Goal: Task Accomplishment & Management: Manage account settings

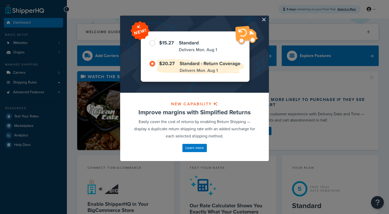
click at [266, 20] on div at bounding box center [194, 54] width 149 height 77
click at [268, 17] on button "button" at bounding box center [268, 16] width 1 height 1
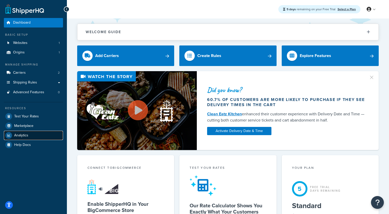
click at [36, 138] on link "Analytics" at bounding box center [33, 135] width 59 height 9
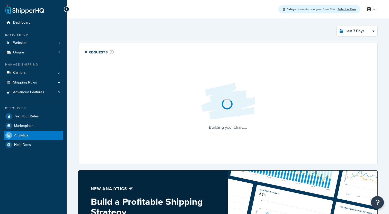
select select "last_7_days"
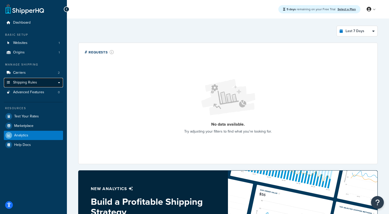
click at [51, 85] on link "Shipping Rules" at bounding box center [33, 83] width 59 height 10
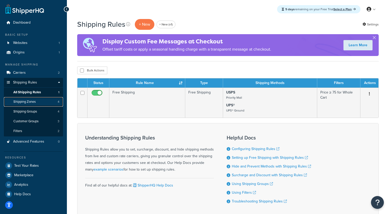
click at [39, 105] on link "Shipping Zones 4" at bounding box center [33, 102] width 59 height 10
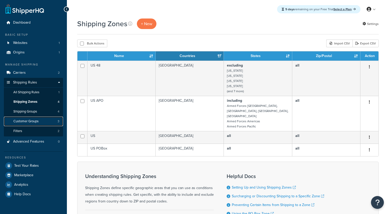
click at [35, 119] on span "Customer Groups" at bounding box center [25, 121] width 25 height 4
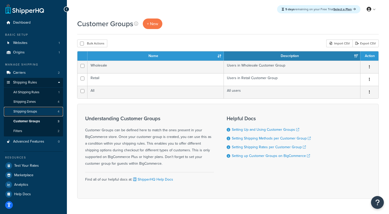
click at [46, 114] on link "Shipping Groups 4" at bounding box center [33, 112] width 59 height 10
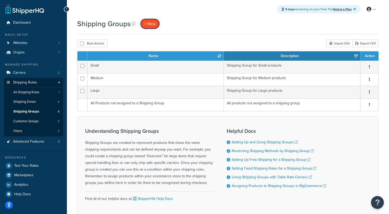
click at [154, 24] on span "+ New" at bounding box center [149, 24] width 11 height 6
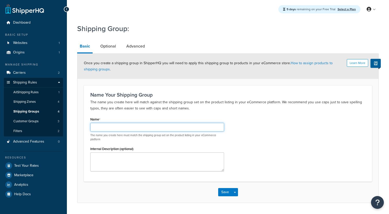
click at [119, 127] on input "Name" at bounding box center [157, 127] width 134 height 9
type input "Flower"
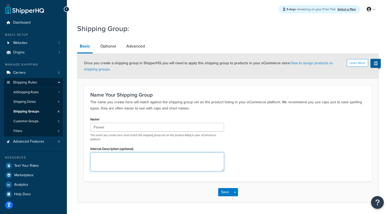
click at [118, 157] on textarea "Internal Description (optional)" at bounding box center [157, 162] width 134 height 19
type textarea "Shipping group for Flower"
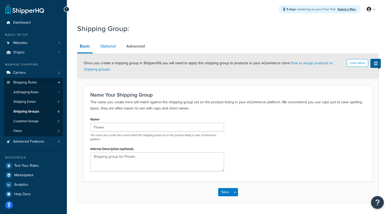
click at [103, 44] on link "Optional" at bounding box center [108, 46] width 21 height 12
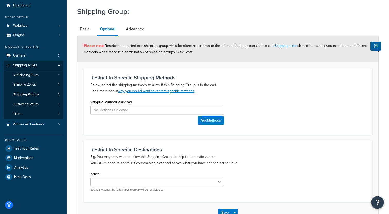
scroll to position [9, 0]
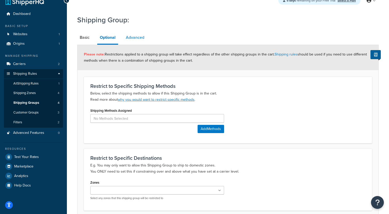
click at [137, 38] on link "Advanced" at bounding box center [135, 37] width 24 height 12
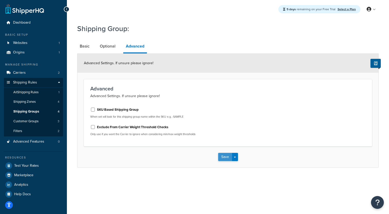
click at [226, 158] on button "Save" at bounding box center [225, 157] width 14 height 8
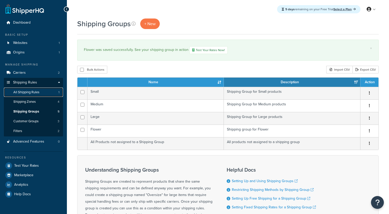
click at [47, 95] on link "All Shipping Rules 1" at bounding box center [33, 93] width 59 height 10
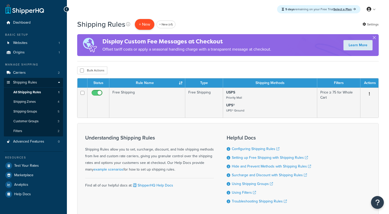
click at [144, 26] on p "+ New" at bounding box center [145, 24] width 20 height 11
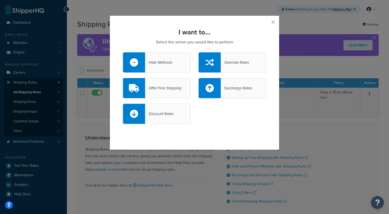
click at [217, 84] on div at bounding box center [210, 88] width 22 height 20
click at [0, 0] on input "Surcharge Rates" at bounding box center [0, 0] width 0 height 0
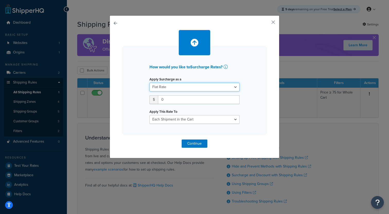
click option "Flat Rate" at bounding box center [0, 0] width 0 height 0
click at [185, 101] on input "0" at bounding box center [199, 100] width 82 height 9
type input "20"
click at [123, 140] on button "button" at bounding box center [123, 140] width 0 height 0
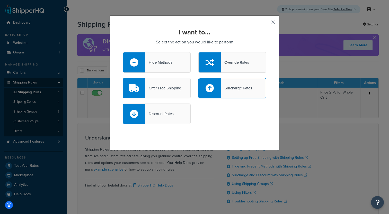
click at [218, 88] on div at bounding box center [210, 89] width 22 height 20
click at [0, 0] on input "Surcharge Rates" at bounding box center [0, 0] width 0 height 0
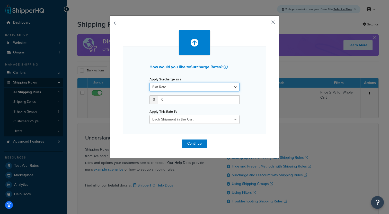
click option "Flat Rate" at bounding box center [0, 0] width 0 height 0
click at [182, 99] on input "0" at bounding box center [199, 100] width 82 height 9
type input "20"
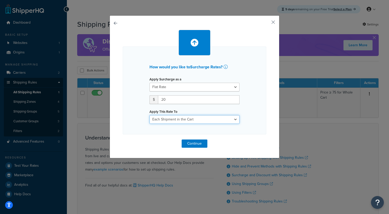
click option "Each Shipment in the Cart" at bounding box center [0, 0] width 0 height 0
click at [208, 114] on div "Apply This Rate To Each Shipment in the Cart Each Shipping Group in the Cart Ea…" at bounding box center [195, 116] width 90 height 16
click option "Each Shipment in the Cart" at bounding box center [0, 0] width 0 height 0
click at [196, 141] on button "Continue" at bounding box center [195, 144] width 26 height 8
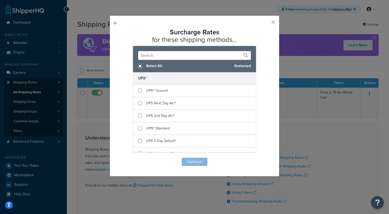
click at [141, 67] on input "checkbox" at bounding box center [140, 66] width 4 height 4
checkbox input "true"
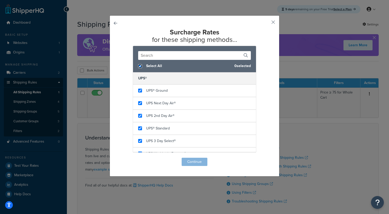
checkbox input "true"
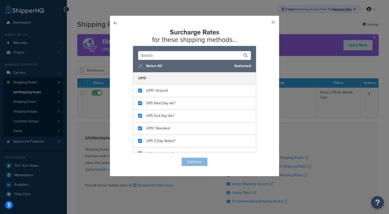
checkbox input "true"
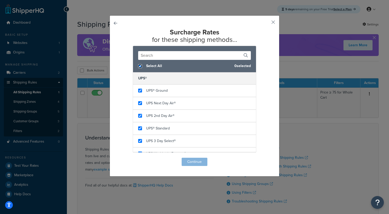
checkbox input "true"
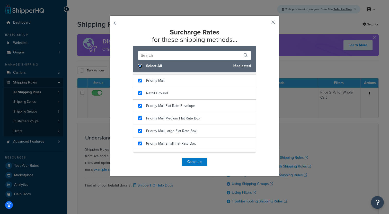
scroll to position [145, 0]
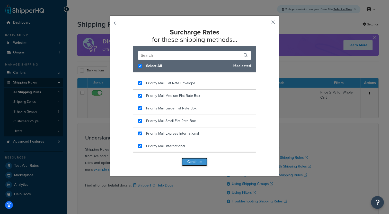
click at [194, 163] on button "Continue" at bounding box center [195, 162] width 26 height 8
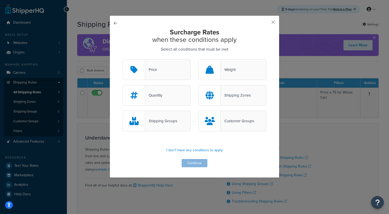
click at [173, 119] on div "Shipping Groups" at bounding box center [161, 121] width 32 height 7
click at [0, 0] on input "Shipping Groups" at bounding box center [0, 0] width 0 height 0
click at [191, 164] on button "Continue" at bounding box center [195, 163] width 26 height 8
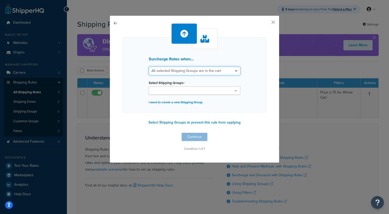
click option "All selected Shipping Groups are in the cart" at bounding box center [0, 0] width 0 height 0
select select "any"
click option "Any selected Shipping Groups are in the cart" at bounding box center [0, 0] width 0 height 0
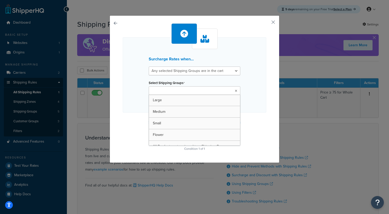
click at [175, 92] on input "Select Shipping Groups" at bounding box center [173, 91] width 46 height 6
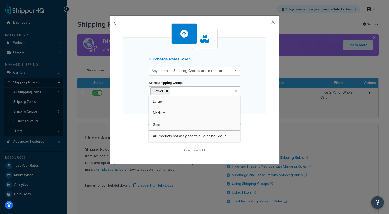
click at [288, 96] on div "Surcharge Rates when... All selected Shipping Groups are in the cart Any select…" at bounding box center [194, 107] width 389 height 214
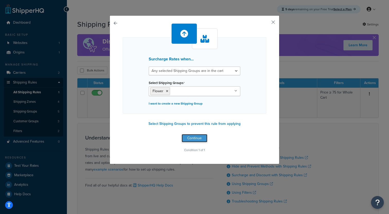
click at [202, 136] on button "Continue" at bounding box center [195, 138] width 26 height 8
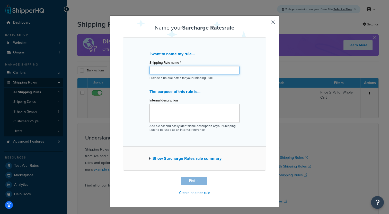
click at [185, 70] on input "Shipping Rule name *" at bounding box center [195, 70] width 90 height 9
type input "A"
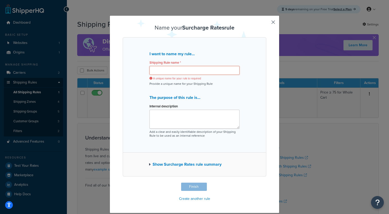
type input "A"
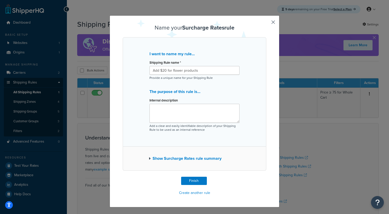
click at [189, 75] on div "Shipping Rule name * Add $20 for flower products Provide a unique name for your…" at bounding box center [195, 69] width 90 height 21
drag, startPoint x: 200, startPoint y: 72, endPoint x: 143, endPoint y: 66, distance: 57.2
click at [150, 66] on input "Add $20 for flower products" at bounding box center [195, 70] width 90 height 9
type input "Surcharge Flower Wholesale Orders"
click at [155, 106] on textarea "Internal description" at bounding box center [195, 113] width 90 height 19
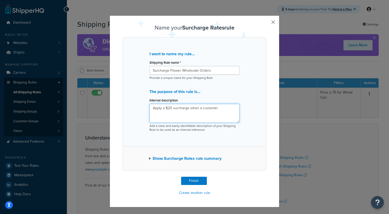
click at [203, 109] on textarea "Apply a $20 surcharge when a customer" at bounding box center [195, 113] width 90 height 19
click at [234, 110] on textarea "Apply a $20 surcharge when a wholesale customer" at bounding box center [195, 113] width 90 height 19
type textarea "Apply a $20 surcharge when a wholesale customer is ordering a flower product"
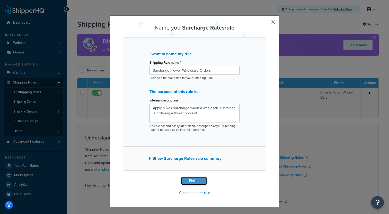
click at [192, 179] on button "Finish" at bounding box center [194, 181] width 26 height 8
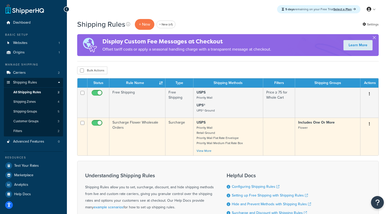
click at [98, 124] on input "checkbox" at bounding box center [98, 124] width 14 height 6
checkbox input "false"
click at [151, 139] on td "Surcharge Flower Wholesale Orders" at bounding box center [137, 137] width 56 height 38
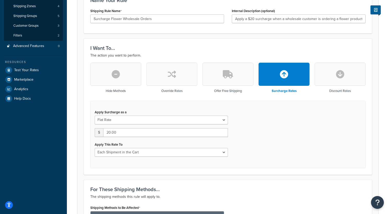
scroll to position [134, 0]
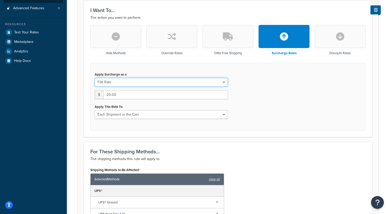
select select "PERCENTAGE"
click option "Percentage" at bounding box center [0, 0] width 0 height 0
select select "ORDER"
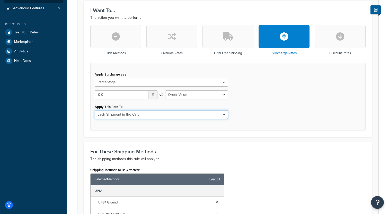
click option "Each Shipment in the Cart" at bounding box center [0, 0] width 0 height 0
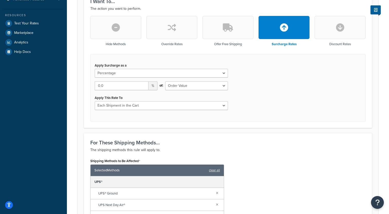
click at [131, 78] on div "Apply Surcharge as a Flat Rate Percentage Flat Rate & Percentage 0.0 % of: Ship…" at bounding box center [161, 86] width 141 height 48
select select "FLAT_RATE"
click option "Flat Rate" at bounding box center [0, 0] width 0 height 0
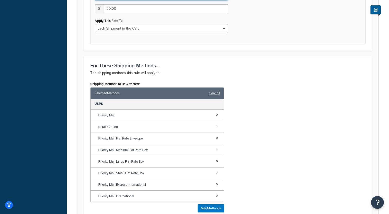
scroll to position [366, 0]
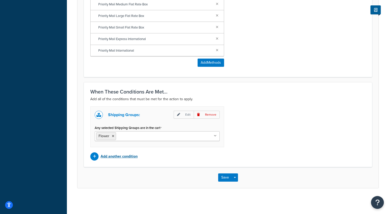
click at [127, 157] on p "Add another condition" at bounding box center [119, 156] width 37 height 7
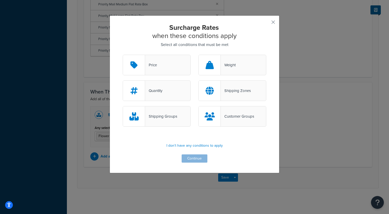
click at [230, 116] on div "Customer Groups" at bounding box center [237, 116] width 33 height 7
click at [0, 0] on input "Customer Groups" at bounding box center [0, 0] width 0 height 0
click at [191, 157] on button "Continue" at bounding box center [195, 159] width 26 height 8
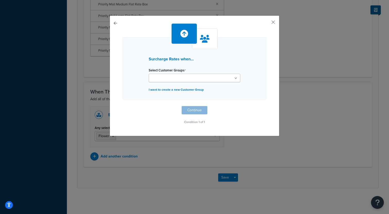
click at [181, 76] on ul at bounding box center [195, 78] width 92 height 8
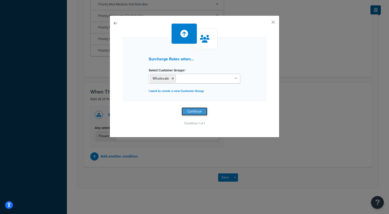
click at [192, 113] on button "Continue" at bounding box center [195, 112] width 26 height 8
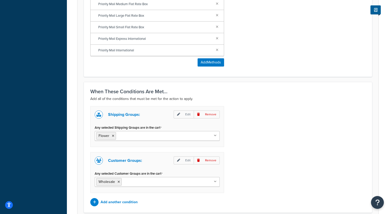
scroll to position [412, 0]
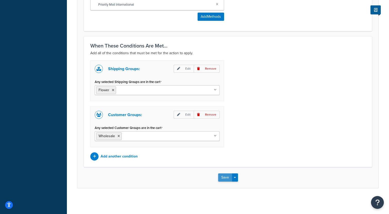
click at [221, 178] on button "Save" at bounding box center [225, 178] width 14 height 8
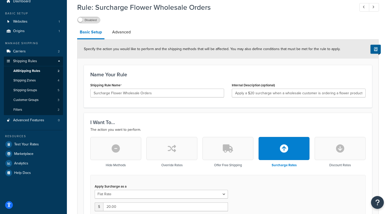
scroll to position [0, 0]
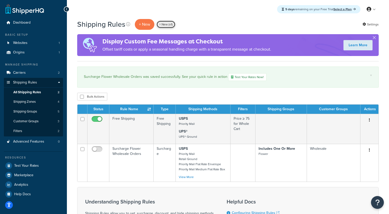
click at [167, 25] on link "+ New (v1)" at bounding box center [166, 25] width 19 height 8
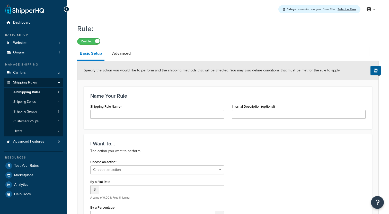
select select "ORDER"
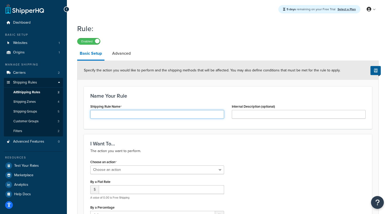
click at [141, 115] on input "Shipping Rule Name" at bounding box center [157, 114] width 134 height 9
click at [134, 117] on input "Apply a $40 Surch" at bounding box center [157, 114] width 134 height 9
type input "$40 Surcharge for all wholesale orders"
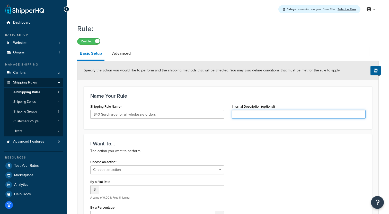
click at [243, 111] on input "Internal Description (optional)" at bounding box center [299, 114] width 134 height 9
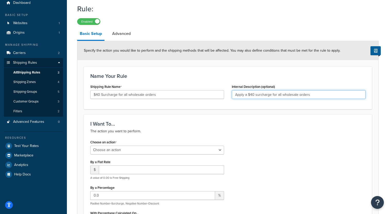
type input "Apply a $40 surcharge for all wholesale orders"
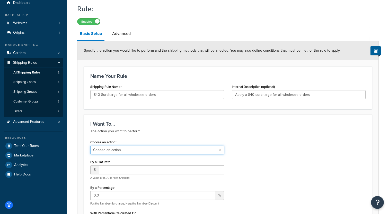
select select "SURCHARGE"
click option "Surcharge or discount rates" at bounding box center [0, 0] width 0 height 0
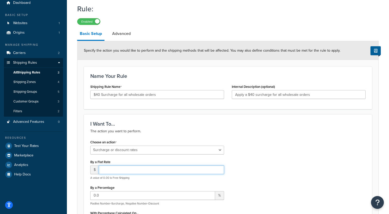
click at [124, 171] on input "number" at bounding box center [161, 170] width 125 height 9
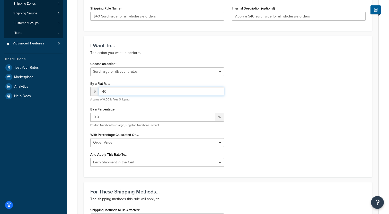
scroll to position [101, 0]
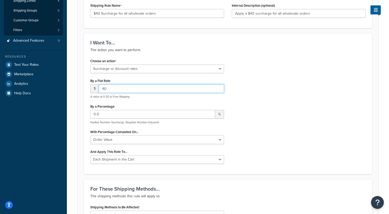
type input "40"
click at [254, 115] on div "Choose an action Choose an action Override Rates Surcharge or discount rates Hi…" at bounding box center [228, 112] width 283 height 111
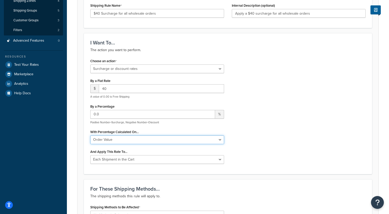
click option "Order Value" at bounding box center [0, 0] width 0 height 0
click at [137, 155] on div "And Apply This Rate To... Each Shipment in the Cart Each Shipping Group in the …" at bounding box center [157, 156] width 134 height 16
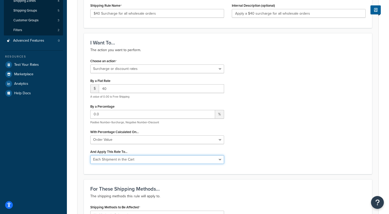
click option "Each Shipment in the Cart" at bounding box center [0, 0] width 0 height 0
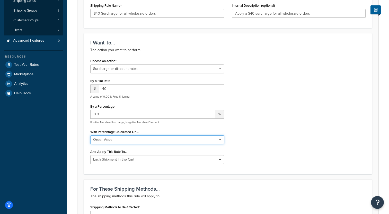
click option "Order Value" at bounding box center [0, 0] width 0 height 0
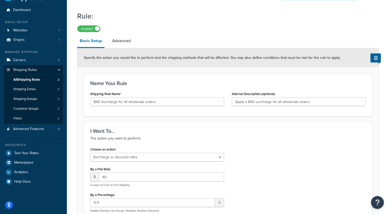
scroll to position [5, 0]
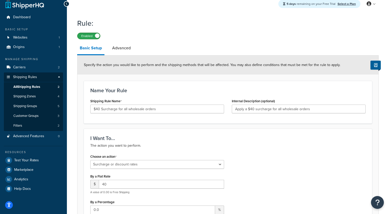
click at [96, 38] on label "Enabled" at bounding box center [89, 36] width 23 height 6
click at [40, 86] on span "All Shipping Rules" at bounding box center [26, 87] width 27 height 4
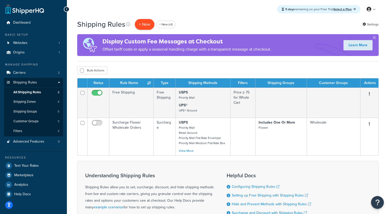
click at [145, 24] on p "+ New" at bounding box center [145, 24] width 20 height 11
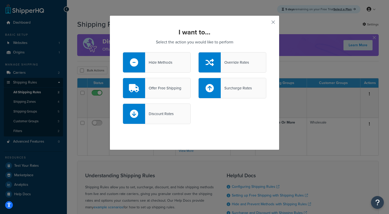
click at [229, 83] on div "Surcharge Rates" at bounding box center [233, 88] width 68 height 21
click at [0, 0] on input "Surcharge Rates" at bounding box center [0, 0] width 0 height 0
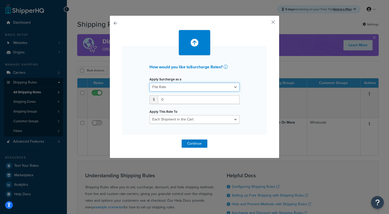
click option "Flat Rate" at bounding box center [0, 0] width 0 height 0
click at [188, 98] on input "0" at bounding box center [199, 100] width 82 height 9
type input "40"
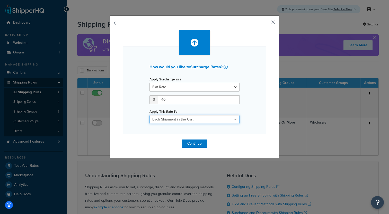
click option "Each Shipment in the Cart" at bounding box center [0, 0] width 0 height 0
click at [189, 144] on button "Continue" at bounding box center [195, 144] width 26 height 8
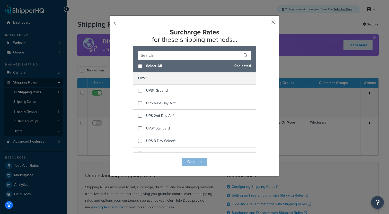
click at [144, 70] on div "Select All 0 selected" at bounding box center [194, 66] width 123 height 13
checkbox input "true"
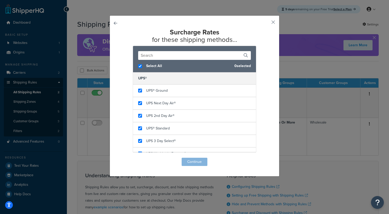
checkbox input "true"
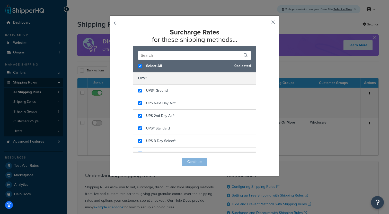
checkbox input "true"
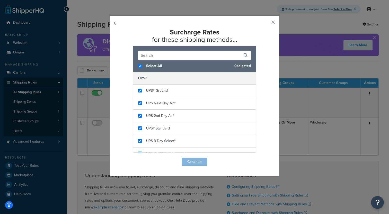
checkbox input "true"
click at [188, 164] on button "Continue" at bounding box center [195, 162] width 26 height 8
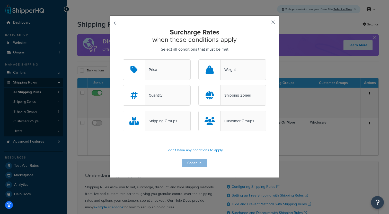
click at [230, 129] on div "Customer Groups" at bounding box center [233, 121] width 68 height 21
click at [0, 0] on input "Customer Groups" at bounding box center [0, 0] width 0 height 0
click at [197, 161] on button "Continue" at bounding box center [195, 163] width 26 height 8
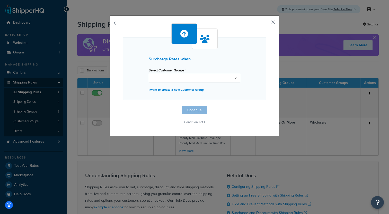
click at [173, 83] on div "Surcharge Rates when... Select Customer Groups Retail Wholesale All I want to c…" at bounding box center [195, 68] width 144 height 63
click at [173, 82] on ul at bounding box center [195, 78] width 92 height 8
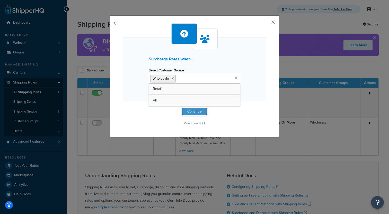
click at [188, 110] on button "Continue" at bounding box center [195, 112] width 26 height 8
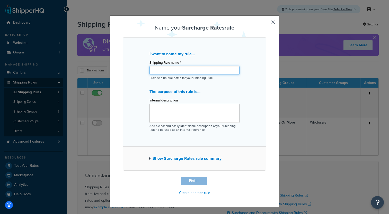
click at [177, 72] on input "Shipping Rule name *" at bounding box center [195, 70] width 90 height 9
click at [181, 70] on input "Apply a $40 surcharge for wholesale orders" at bounding box center [195, 70] width 90 height 9
type input "Apply a $40 surcharge for wholesale orders"
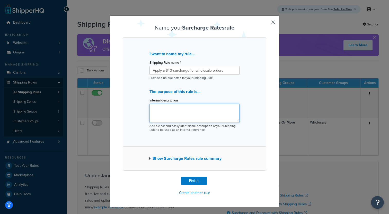
click at [169, 106] on textarea "Internal description" at bounding box center [195, 113] width 90 height 19
paste textarea "Apply a $40 surcharge for wholesale orders"
type textarea "Apply a $40 surcharge for wholesale orders"
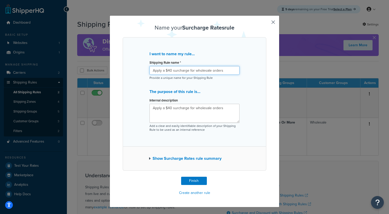
click at [163, 72] on input "Apply a $40 surcharge for wholesale orders" at bounding box center [195, 70] width 90 height 9
click at [165, 71] on input "Apply a $40 surcharge for wholesale orders" at bounding box center [195, 70] width 90 height 9
drag, startPoint x: 167, startPoint y: 71, endPoint x: 135, endPoint y: 68, distance: 31.8
click at [150, 68] on input "Apply a $40 surcharge for wholesale orders" at bounding box center [195, 70] width 90 height 9
click at [162, 72] on input "$40 surcharge for wholesale orders" at bounding box center [195, 70] width 90 height 9
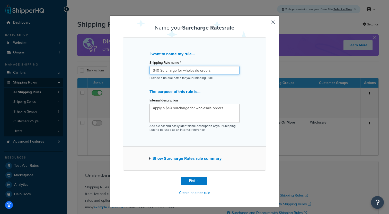
click at [186, 72] on input "$40 Surcharge for wholesale orders" at bounding box center [195, 70] width 90 height 9
click at [200, 72] on input "$40 Surcharge for Wholesale orders" at bounding box center [195, 70] width 90 height 9
type input "$40 Surcharge for Wholesale Orders"
click at [194, 178] on button "Finish" at bounding box center [194, 181] width 26 height 8
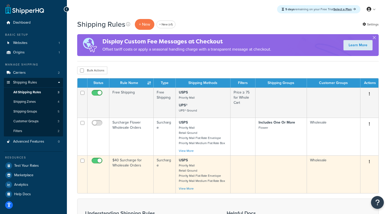
click at [99, 163] on input "checkbox" at bounding box center [98, 162] width 14 height 6
checkbox input "false"
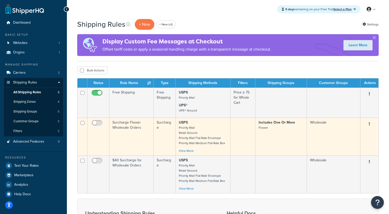
scroll to position [14, 0]
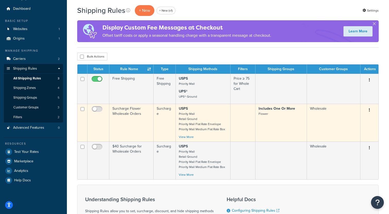
click at [138, 127] on td "Surcharge Flower Wholesale Orders" at bounding box center [131, 123] width 44 height 38
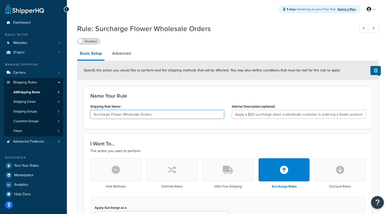
click at [93, 116] on input "Surcharge Flower Wholesale Orders" at bounding box center [157, 114] width 134 height 9
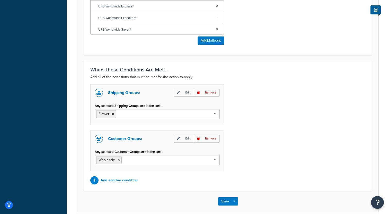
scroll to position [412, 0]
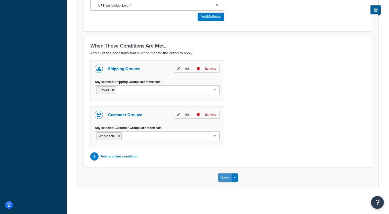
type input "$20 Surcharge Flower Wholesale Orders"
click at [223, 177] on button "Save" at bounding box center [225, 178] width 14 height 8
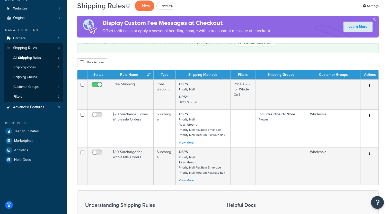
scroll to position [36, 0]
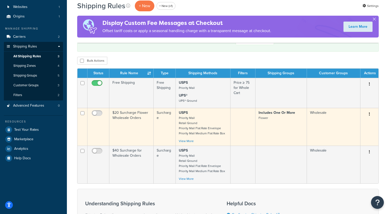
click at [193, 126] on small "Priority Mail Retail Ground Priority Mail Flat Rate Envelope Priority Mail Medi…" at bounding box center [202, 126] width 46 height 20
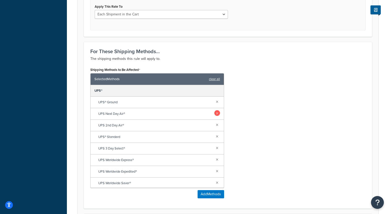
click at [218, 114] on link at bounding box center [217, 113] width 6 height 6
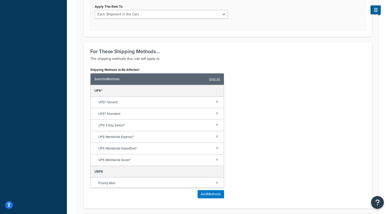
click at [218, 114] on link at bounding box center [217, 113] width 6 height 6
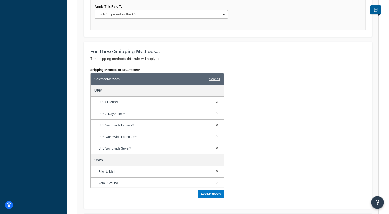
click at [218, 114] on link at bounding box center [217, 113] width 6 height 6
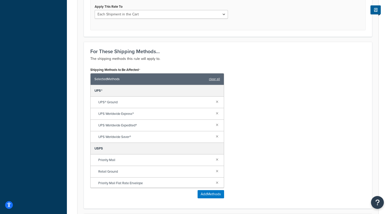
click at [218, 114] on link at bounding box center [217, 113] width 6 height 6
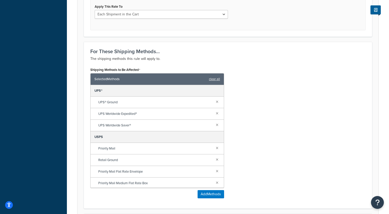
click at [218, 114] on link at bounding box center [217, 113] width 6 height 6
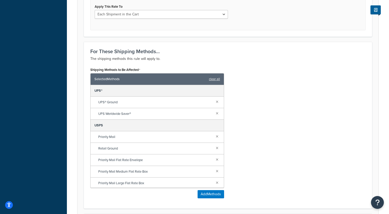
click at [218, 114] on link at bounding box center [217, 113] width 6 height 6
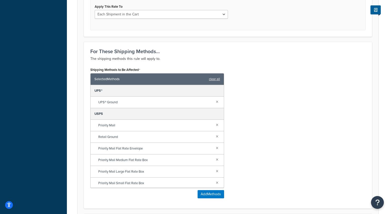
scroll to position [10, 0]
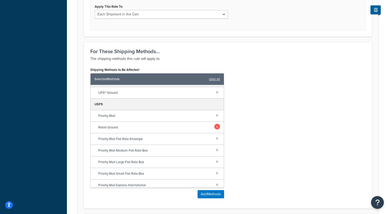
click at [217, 128] on link at bounding box center [217, 127] width 6 height 6
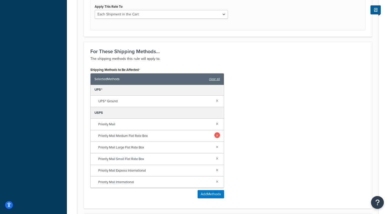
click at [216, 135] on link at bounding box center [217, 136] width 6 height 6
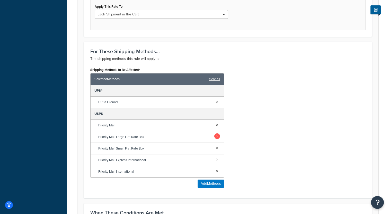
click at [218, 138] on link at bounding box center [217, 137] width 6 height 6
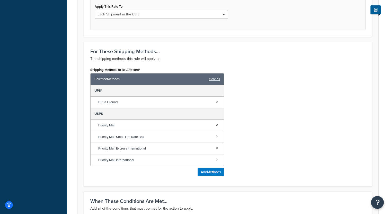
click at [218, 138] on link at bounding box center [217, 137] width 6 height 6
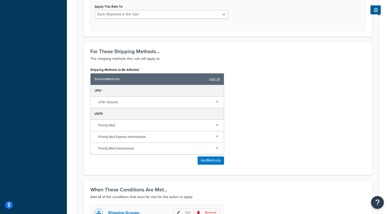
click at [218, 138] on link at bounding box center [217, 137] width 6 height 6
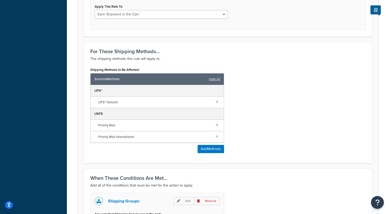
click at [218, 138] on link at bounding box center [217, 137] width 6 height 6
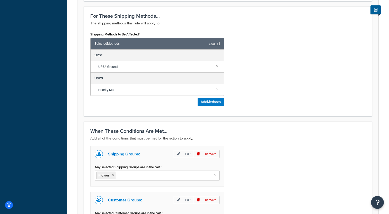
scroll to position [355, 0]
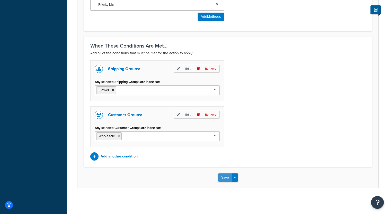
click at [222, 180] on button "Save" at bounding box center [225, 178] width 14 height 8
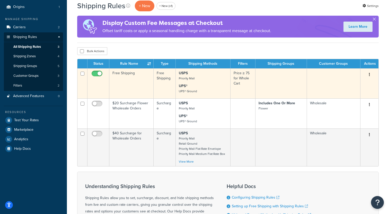
scroll to position [46, 0]
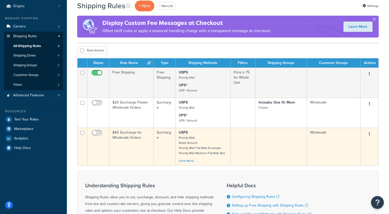
click at [149, 144] on td "$40 Surcharge for Wholesale Orders" at bounding box center [131, 147] width 44 height 38
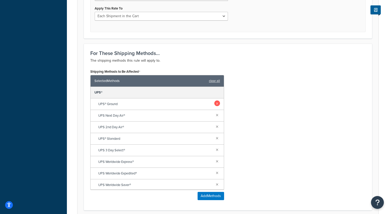
scroll to position [229, 0]
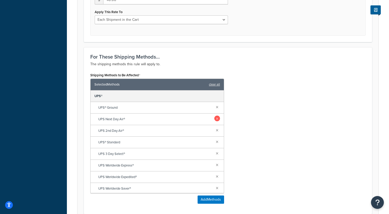
click at [219, 120] on link at bounding box center [217, 119] width 6 height 6
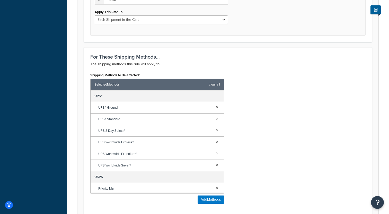
click at [219, 120] on link at bounding box center [217, 119] width 6 height 6
click at [219, 127] on link at bounding box center [217, 130] width 6 height 6
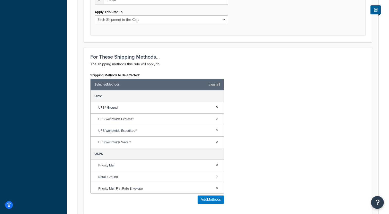
click at [219, 120] on link at bounding box center [217, 119] width 6 height 6
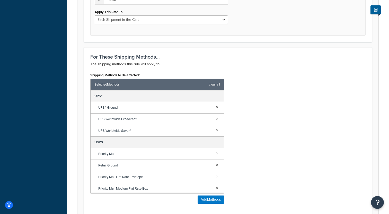
click at [219, 120] on link at bounding box center [217, 119] width 6 height 6
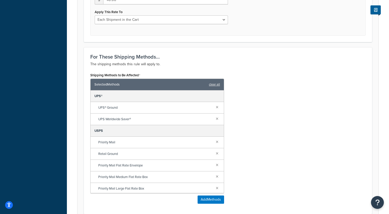
click at [219, 120] on link at bounding box center [217, 119] width 6 height 6
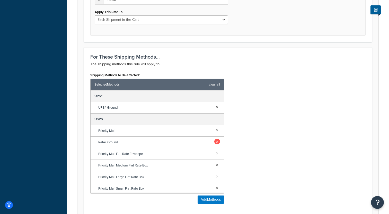
click at [219, 143] on link at bounding box center [217, 142] width 6 height 6
click at [219, 151] on link at bounding box center [217, 154] width 6 height 6
click at [219, 143] on link at bounding box center [217, 142] width 6 height 6
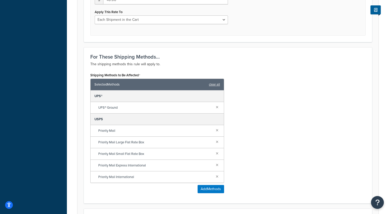
click at [219, 143] on link at bounding box center [217, 142] width 6 height 6
click at [219, 151] on link at bounding box center [217, 154] width 6 height 6
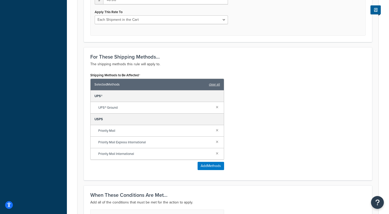
click at [219, 143] on link at bounding box center [217, 142] width 6 height 6
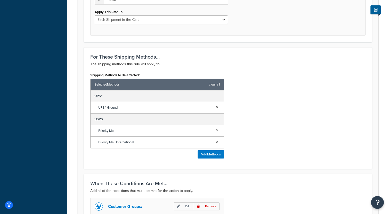
click at [219, 143] on link at bounding box center [217, 142] width 6 height 6
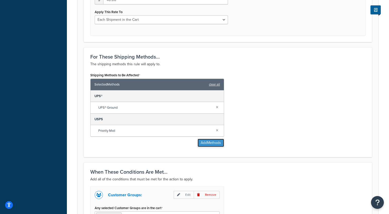
click at [217, 144] on button "Add Methods" at bounding box center [211, 143] width 27 height 8
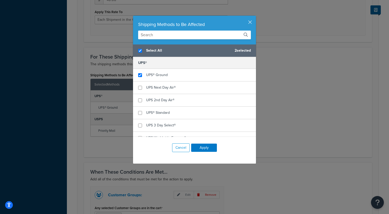
click at [253, 20] on div "Shipping Methods to Be Affected" at bounding box center [194, 30] width 123 height 29
click at [255, 17] on button "button" at bounding box center [255, 16] width 1 height 1
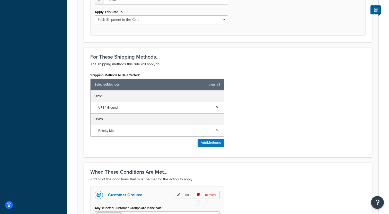
scroll to position [309, 0]
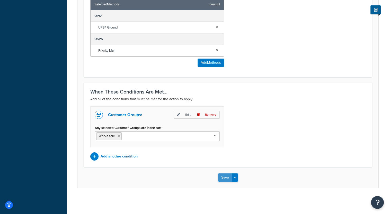
click at [224, 178] on button "Save" at bounding box center [225, 178] width 14 height 8
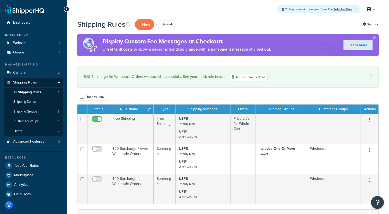
scroll to position [17, 0]
